Goal: Task Accomplishment & Management: Manage account settings

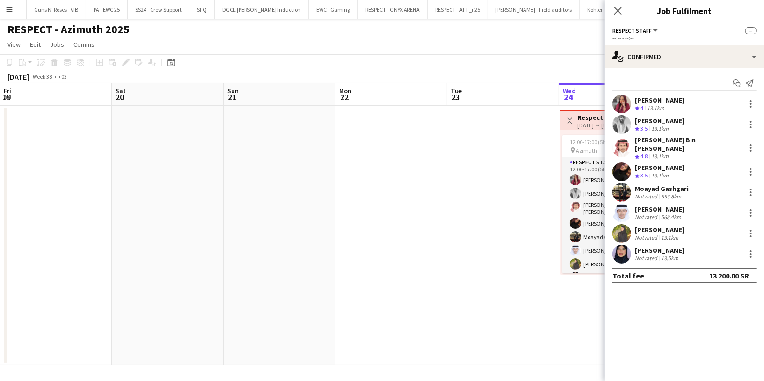
scroll to position [42, 0]
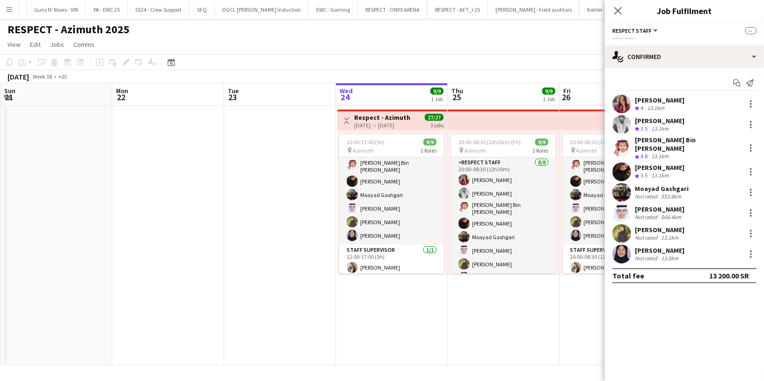
click at [650, 101] on div "[PERSON_NAME]" at bounding box center [660, 100] width 50 height 8
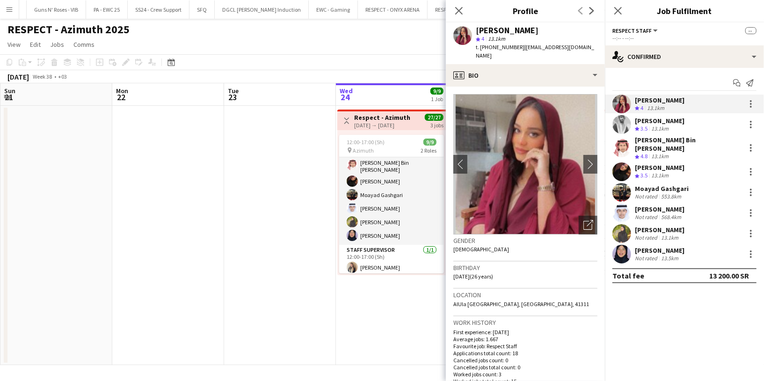
click at [548, 48] on span "| [EMAIL_ADDRESS][DOMAIN_NAME]" at bounding box center [535, 51] width 118 height 15
drag, startPoint x: 578, startPoint y: 48, endPoint x: 521, endPoint y: 44, distance: 56.8
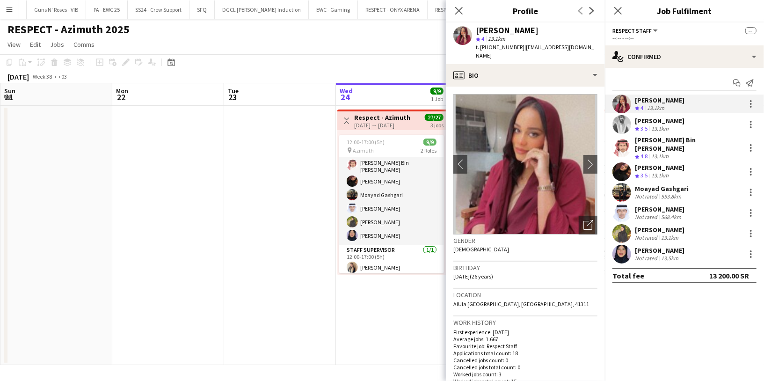
click at [520, 44] on div "[PERSON_NAME] 4 13.1km t. [PHONE_NUMBER] | [EMAIL_ADDRESS][DOMAIN_NAME]" at bounding box center [525, 43] width 159 height 42
copy span "[EMAIL_ADDRESS][DOMAIN_NAME]"
click at [517, 28] on div "[PERSON_NAME]" at bounding box center [507, 30] width 63 height 8
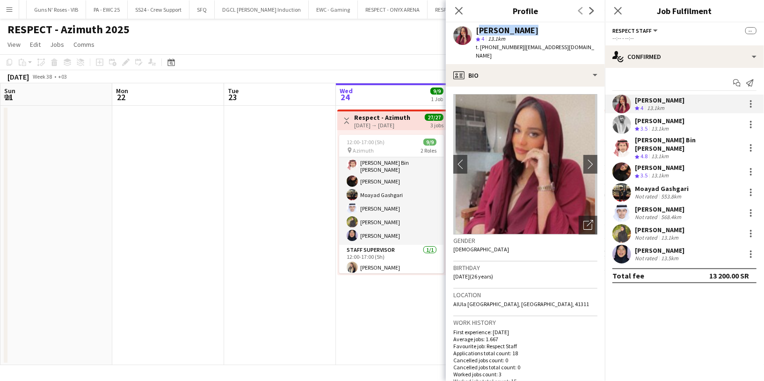
click at [517, 28] on div "[PERSON_NAME]" at bounding box center [507, 30] width 63 height 8
copy div "[PERSON_NAME]"
click at [534, 44] on span "| [EMAIL_ADDRESS][DOMAIN_NAME]" at bounding box center [535, 51] width 118 height 15
drag, startPoint x: 522, startPoint y: 46, endPoint x: 578, endPoint y: 44, distance: 56.2
click at [578, 44] on div "[PERSON_NAME] 4 13.1km t. [PHONE_NUMBER] | [EMAIL_ADDRESS][DOMAIN_NAME]" at bounding box center [525, 43] width 159 height 42
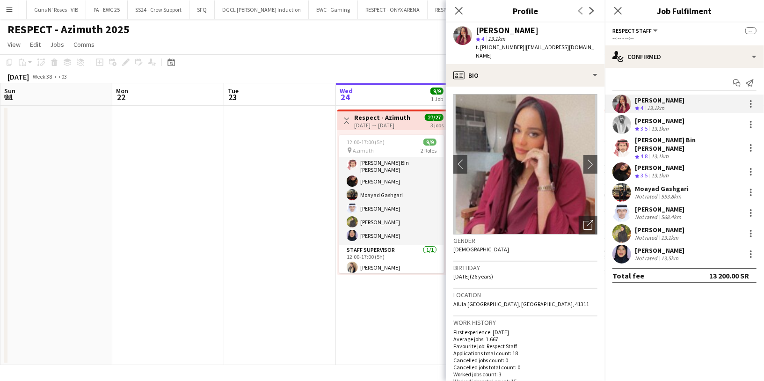
click at [489, 32] on div "[PERSON_NAME]" at bounding box center [507, 30] width 63 height 8
copy div "[PERSON_NAME]"
click at [487, 27] on div "[PERSON_NAME]" at bounding box center [507, 30] width 63 height 8
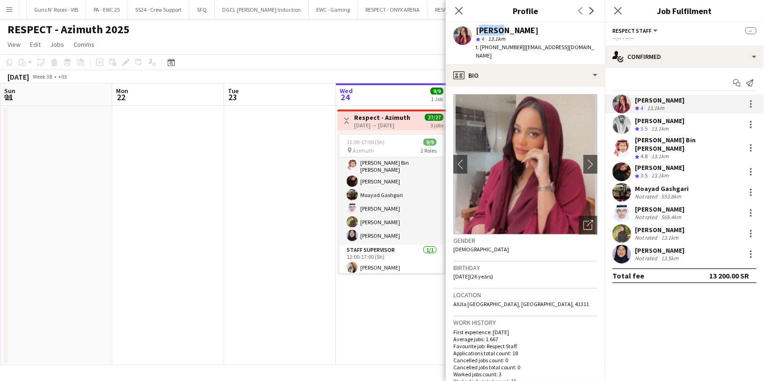
click at [487, 27] on div "[PERSON_NAME]" at bounding box center [507, 30] width 63 height 8
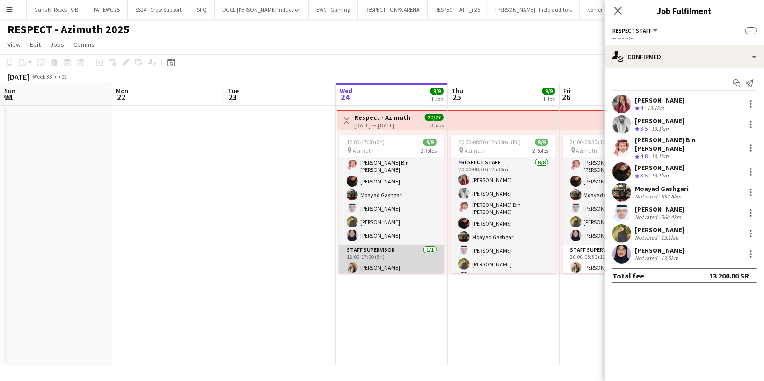
click at [388, 264] on app-card-role "Staff Supervisor [DATE] 12:00-17:00 (5h) [PERSON_NAME]" at bounding box center [391, 261] width 105 height 32
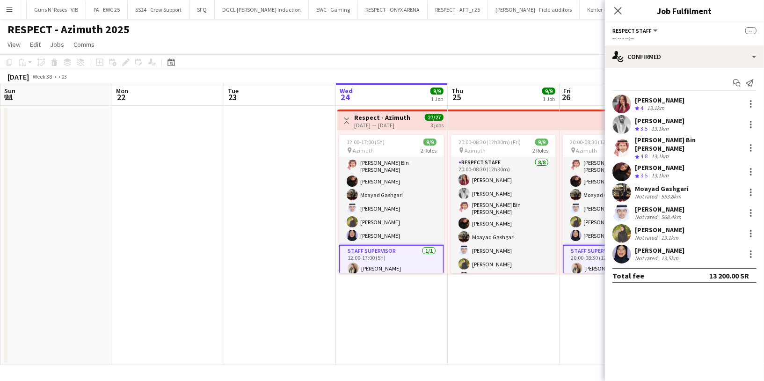
click at [369, 263] on app-card-role "Staff Supervisor [DATE] 12:00-17:00 (5h) [PERSON_NAME]" at bounding box center [391, 262] width 105 height 34
click at [377, 267] on app-card-role "Staff Supervisor [DATE] 12:00-17:00 (5h) [PERSON_NAME]" at bounding box center [391, 262] width 105 height 34
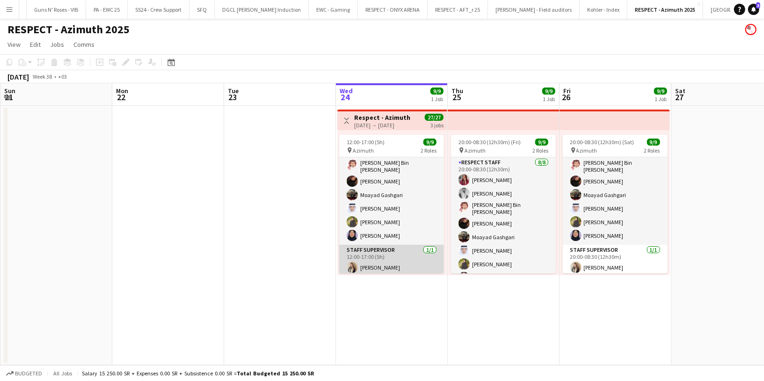
click at [377, 267] on app-card-role "Staff Supervisor [DATE] 12:00-17:00 (5h) [PERSON_NAME]" at bounding box center [391, 261] width 105 height 32
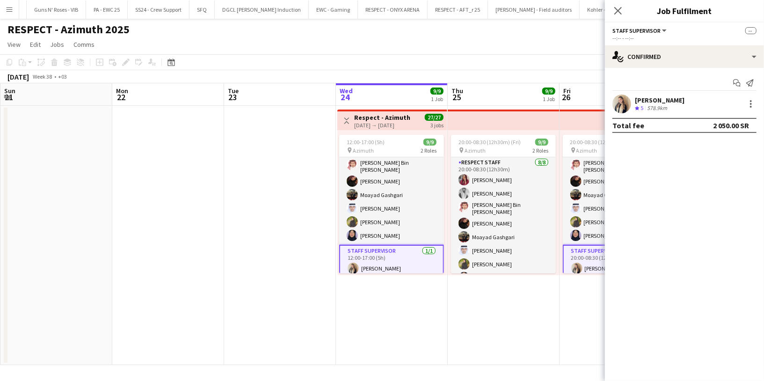
click at [662, 102] on div "[PERSON_NAME]" at bounding box center [660, 100] width 50 height 8
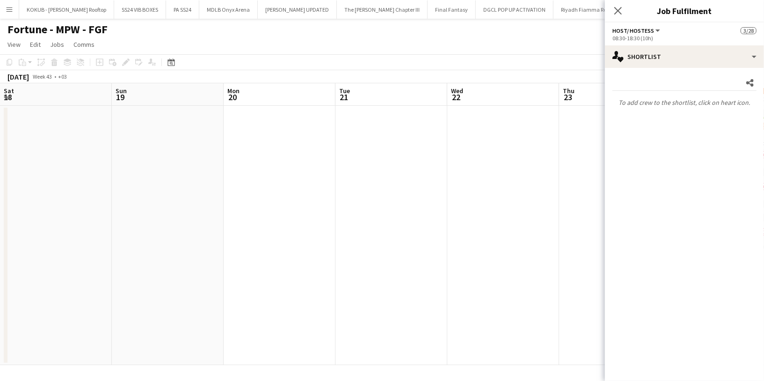
scroll to position [0, 296]
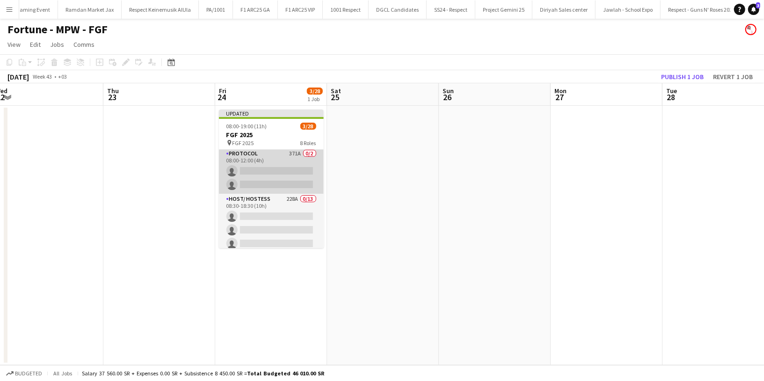
scroll to position [35, 0]
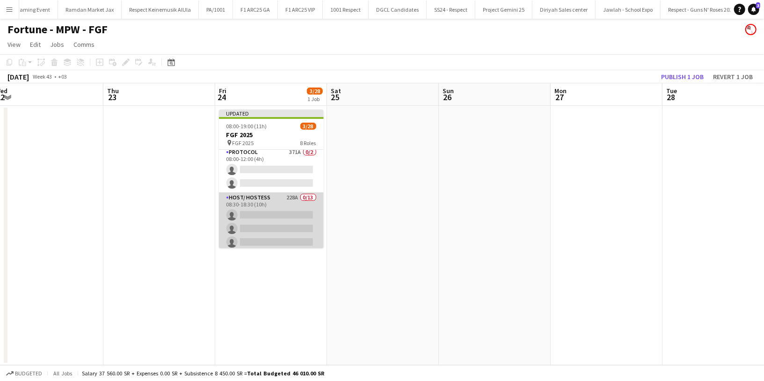
click at [271, 196] on app-card-role "Host/ Hostess 228A 0/13 08:30-18:30 (10h) single-neutral-actions single-neutral…" at bounding box center [271, 289] width 105 height 195
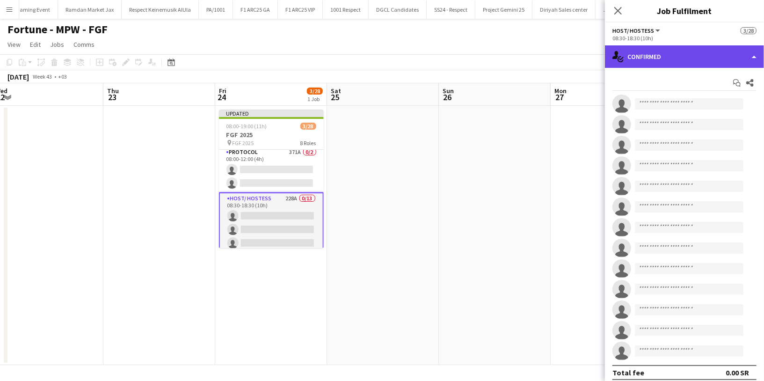
click at [708, 56] on div "single-neutral-actions-check-2 Confirmed" at bounding box center [684, 56] width 159 height 22
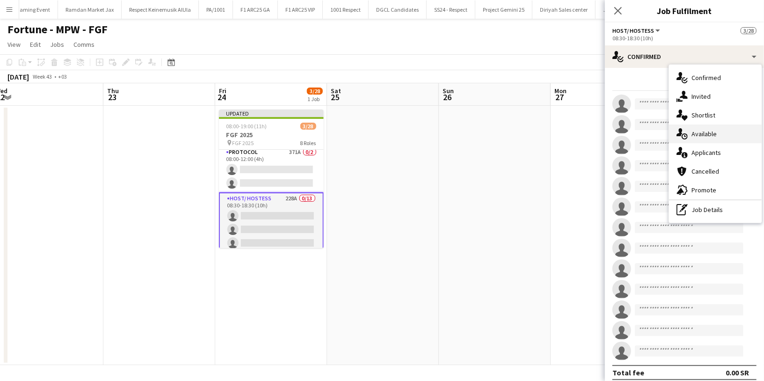
click at [722, 134] on div "single-neutral-actions-upload Available" at bounding box center [715, 133] width 93 height 19
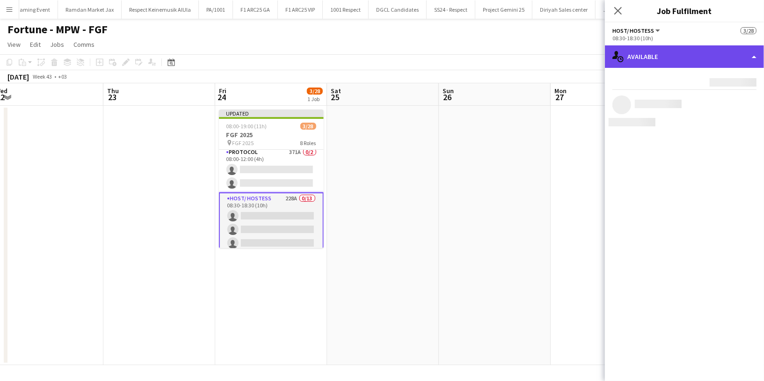
click at [670, 48] on div "single-neutral-actions-upload Available" at bounding box center [684, 56] width 159 height 22
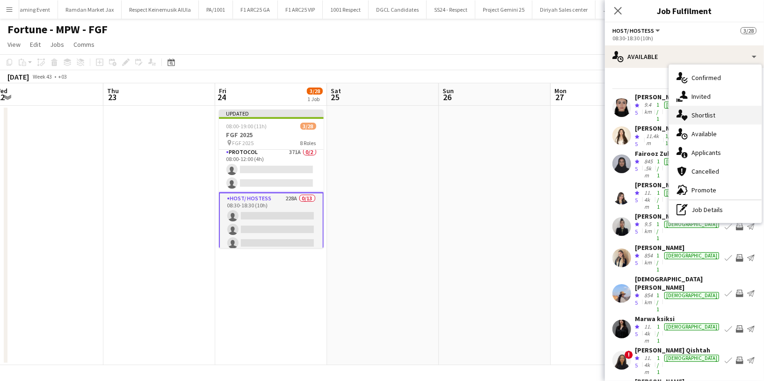
click at [711, 111] on span "Shortlist" at bounding box center [704, 115] width 24 height 8
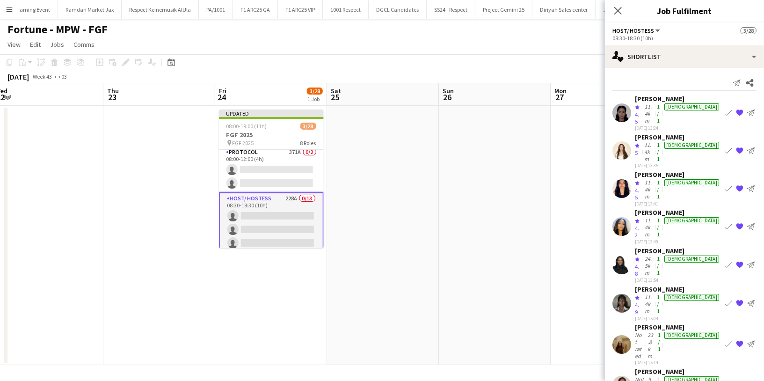
scroll to position [15, 0]
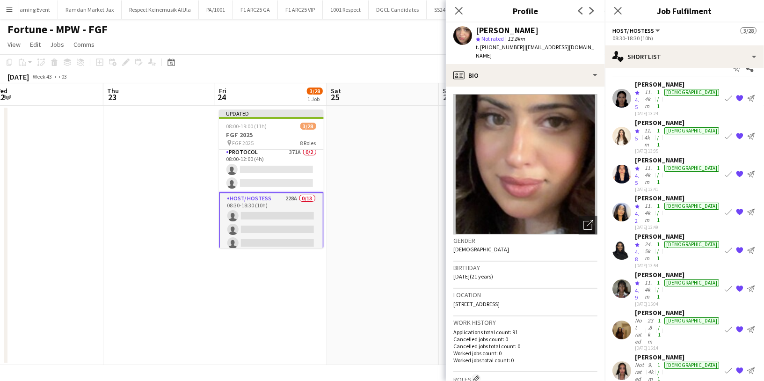
click at [637, 203] on app-icon "Crew rating" at bounding box center [637, 206] width 5 height 7
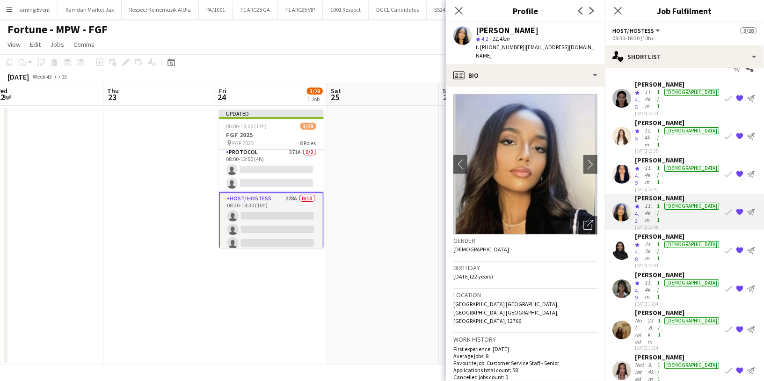
click at [654, 87] on div "Aseel Idris" at bounding box center [678, 84] width 86 height 8
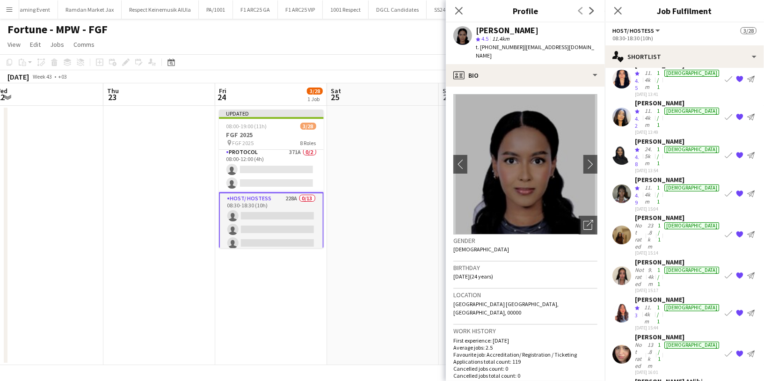
scroll to position [110, 0]
click at [655, 377] on div "Judi Atlibi" at bounding box center [678, 381] width 86 height 8
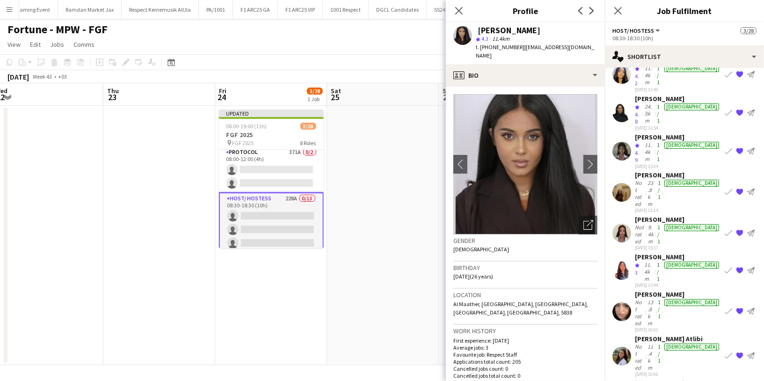
scroll to position [153, 0]
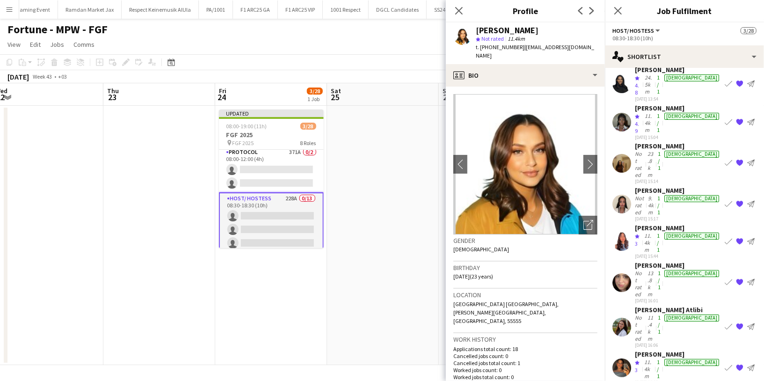
scroll to position [183, 0]
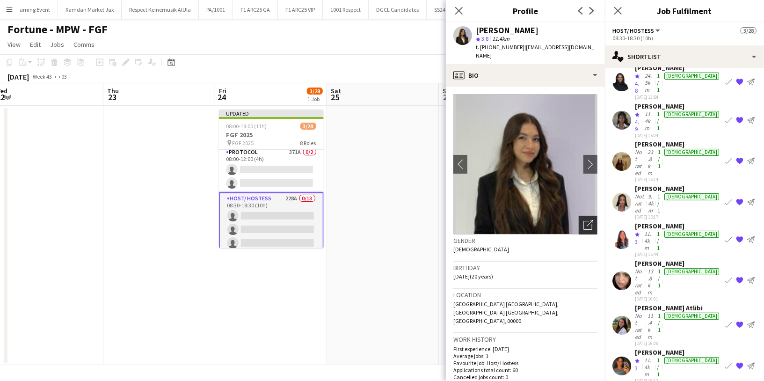
click at [584, 220] on icon "Open photos pop-in" at bounding box center [589, 225] width 10 height 10
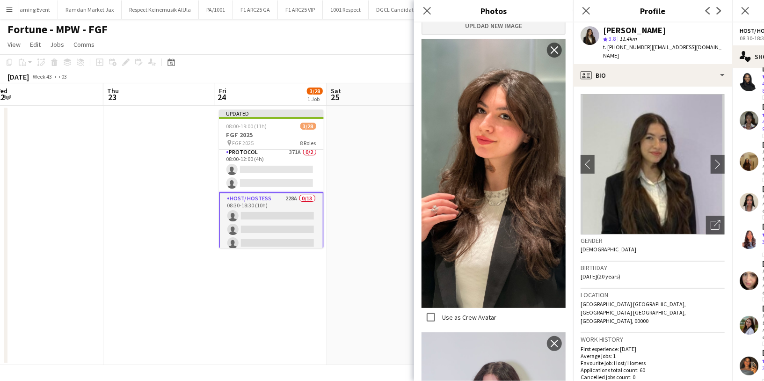
scroll to position [158, 0]
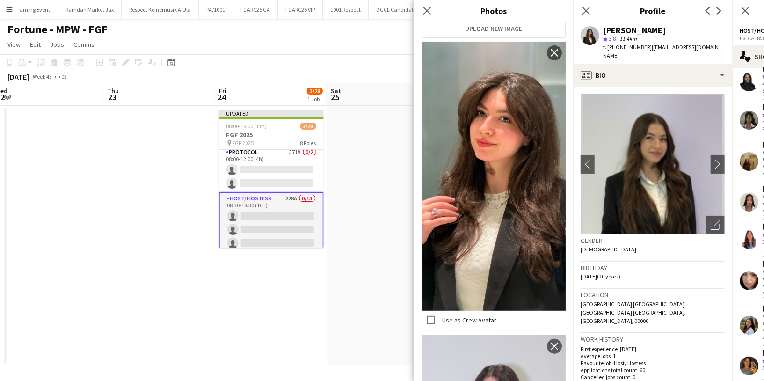
click at [615, 27] on div "Mirna Amir" at bounding box center [634, 30] width 63 height 8
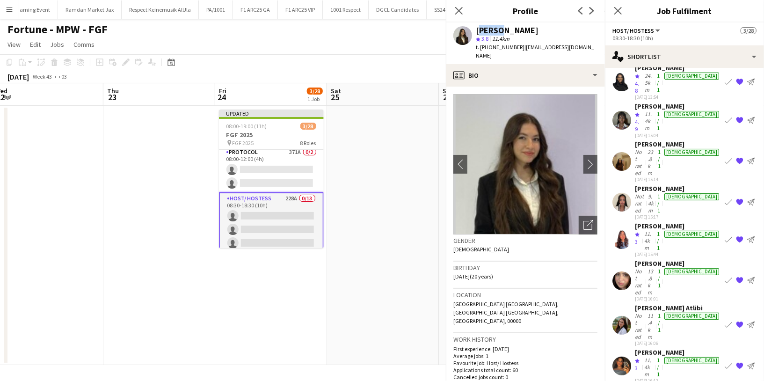
click at [605, 27] on app-profile-header "Mirna Amir star 3.8 11.4km t. +966538423858 | mirnawanly@gmail.com" at bounding box center [525, 43] width 159 height 42
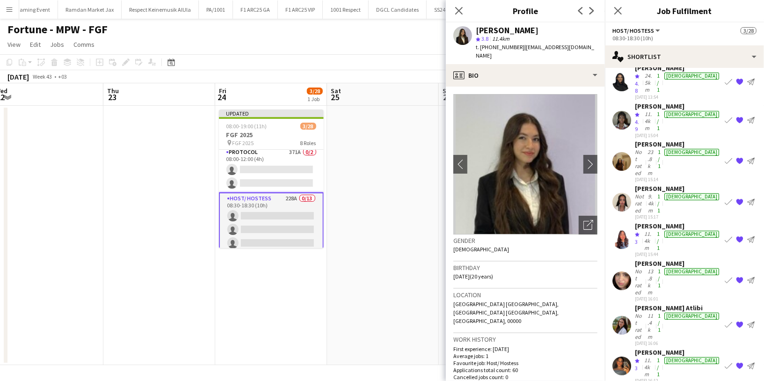
click at [499, 29] on div "Mirna Amir" at bounding box center [507, 30] width 63 height 8
copy div "Mirna Amir"
drag, startPoint x: 578, startPoint y: 44, endPoint x: 520, endPoint y: 44, distance: 57.1
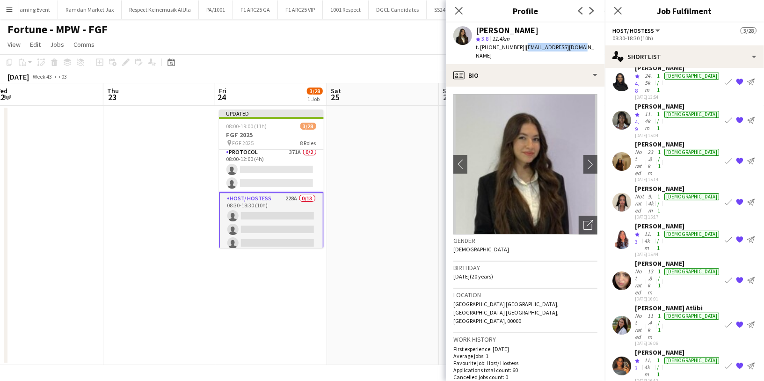
click at [520, 44] on div "Mirna Amir star 3.8 11.4km t. +966538423858 | mirnawanly@gmail.com" at bounding box center [525, 43] width 159 height 42
copy span "mirnawanly@gmail.com"
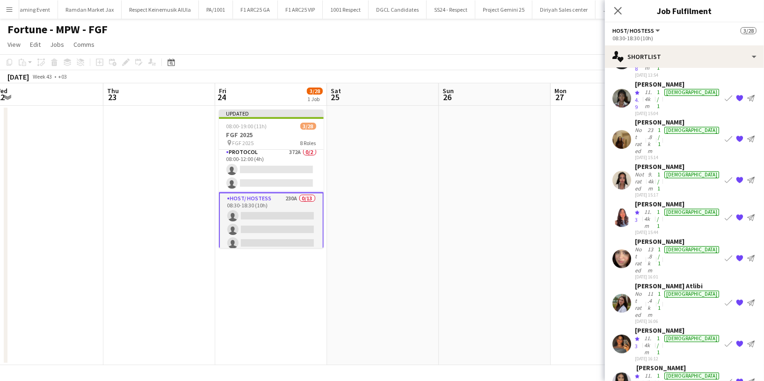
scroll to position [231, 0]
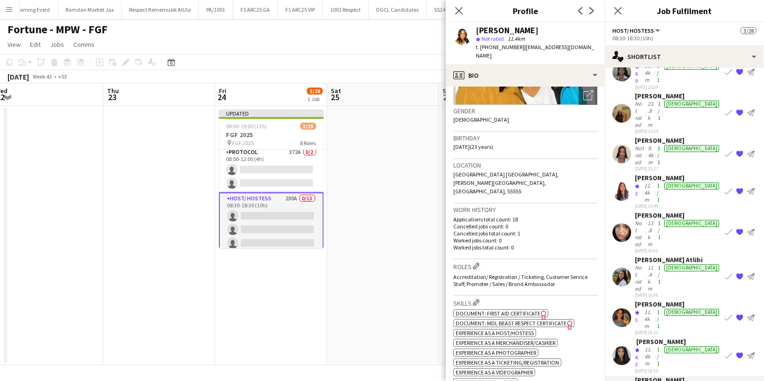
scroll to position [0, 0]
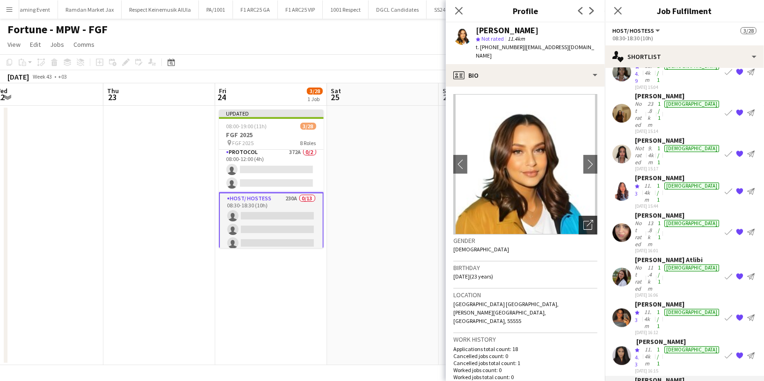
click at [584, 220] on icon "Open photos pop-in" at bounding box center [589, 225] width 10 height 10
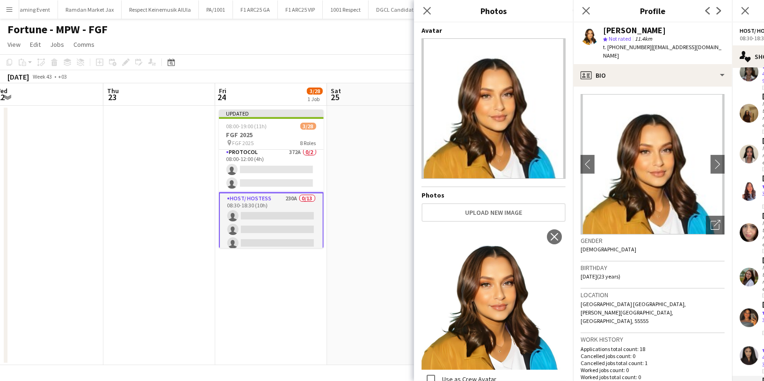
click at [622, 263] on h3 "Birthday" at bounding box center [653, 267] width 144 height 8
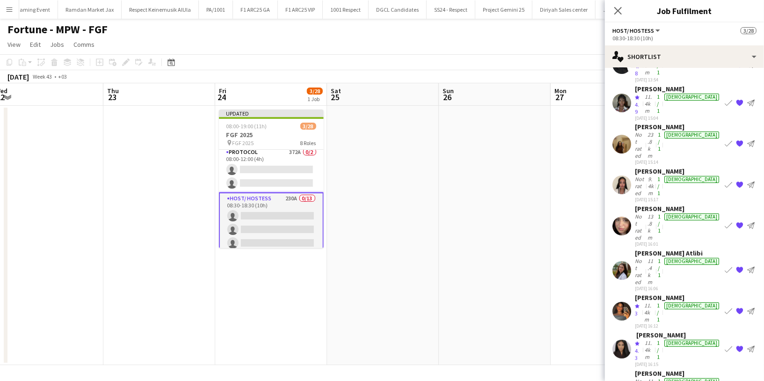
scroll to position [207, 0]
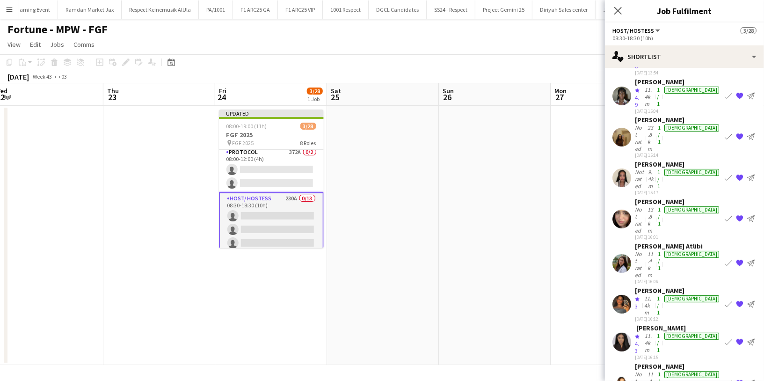
click at [654, 295] on div "11.4km" at bounding box center [649, 305] width 13 height 21
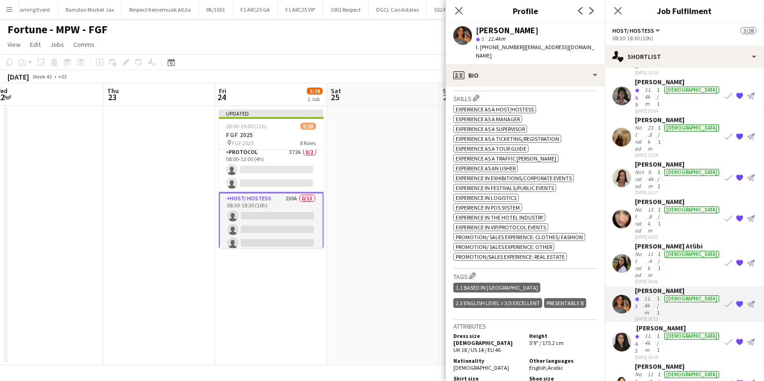
scroll to position [340, 0]
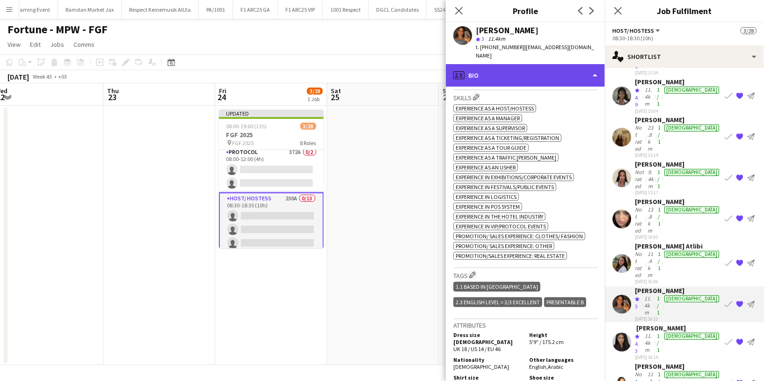
click at [534, 68] on div "profile Bio" at bounding box center [525, 75] width 159 height 22
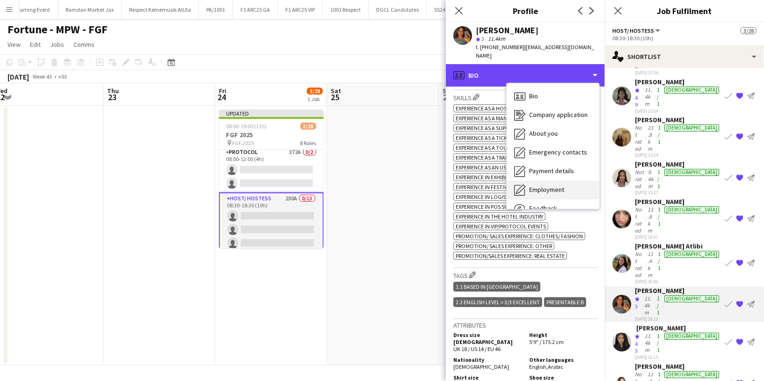
scroll to position [32, 0]
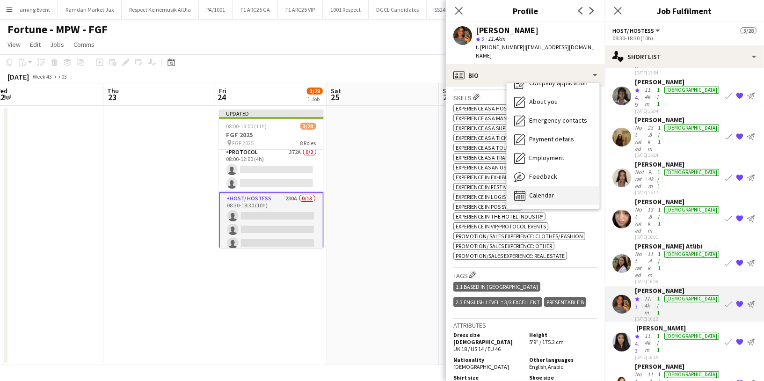
click at [541, 191] on span "Calendar" at bounding box center [541, 195] width 25 height 8
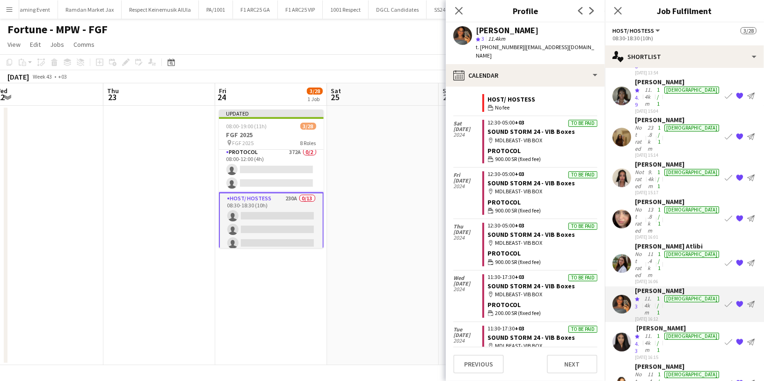
scroll to position [489, 0]
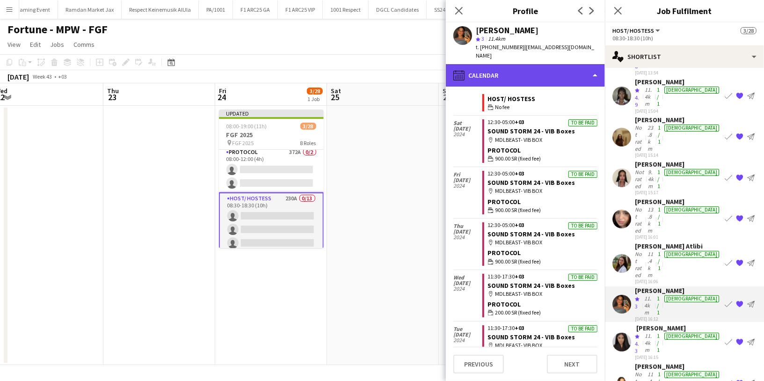
click at [514, 67] on div "calendar-full Calendar" at bounding box center [525, 75] width 159 height 22
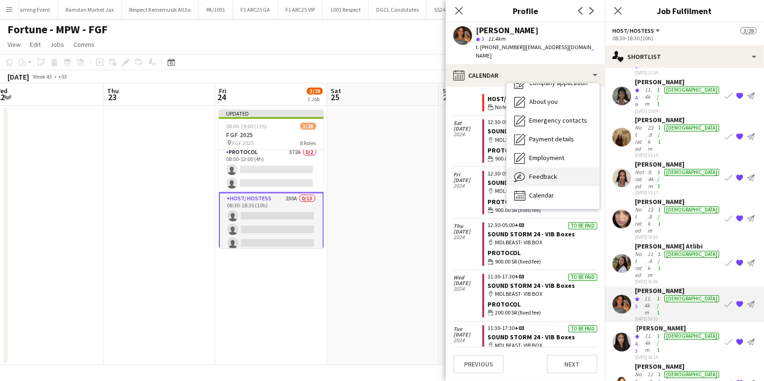
click at [536, 174] on div "Feedback Feedback" at bounding box center [553, 177] width 93 height 19
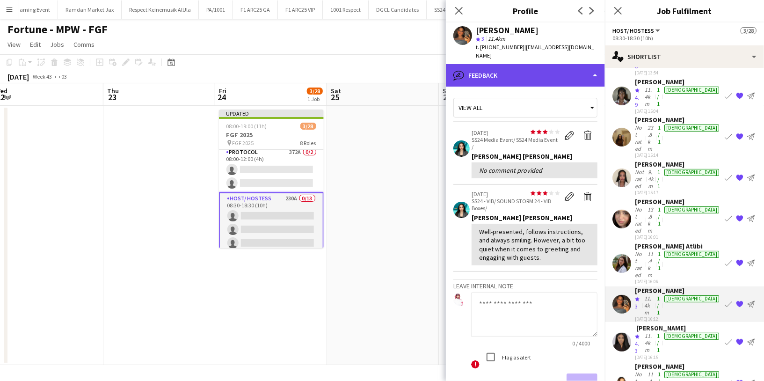
click at [534, 65] on div "bubble-pencil Feedback" at bounding box center [525, 75] width 159 height 22
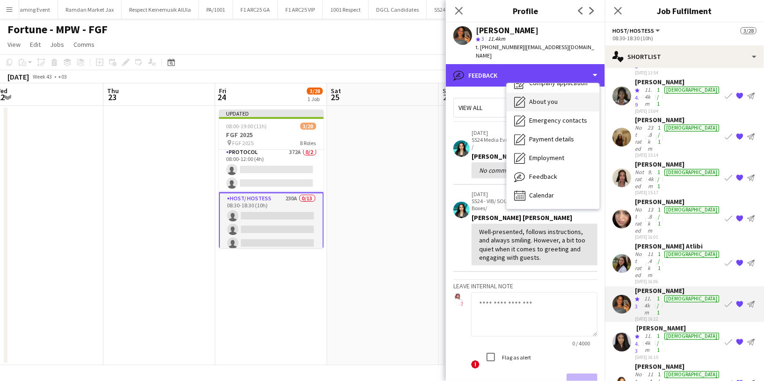
scroll to position [0, 0]
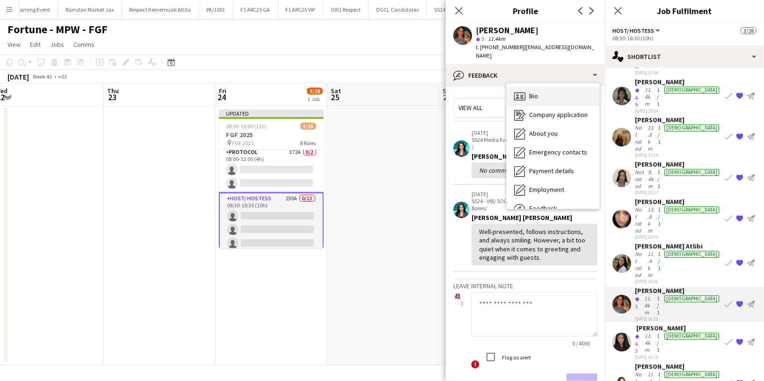
click at [543, 91] on div "Bio Bio" at bounding box center [553, 96] width 93 height 19
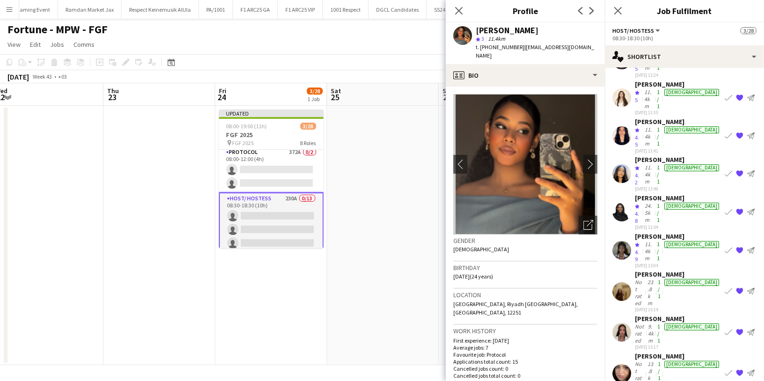
scroll to position [47, 0]
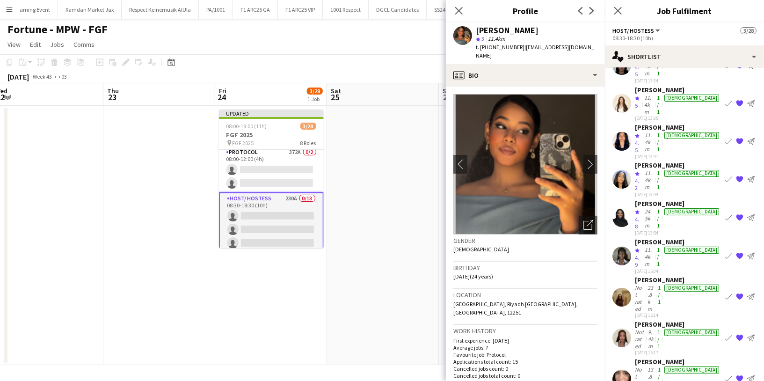
click at [636, 171] on polygon at bounding box center [637, 173] width 5 height 5
